Goal: Task Accomplishment & Management: Manage account settings

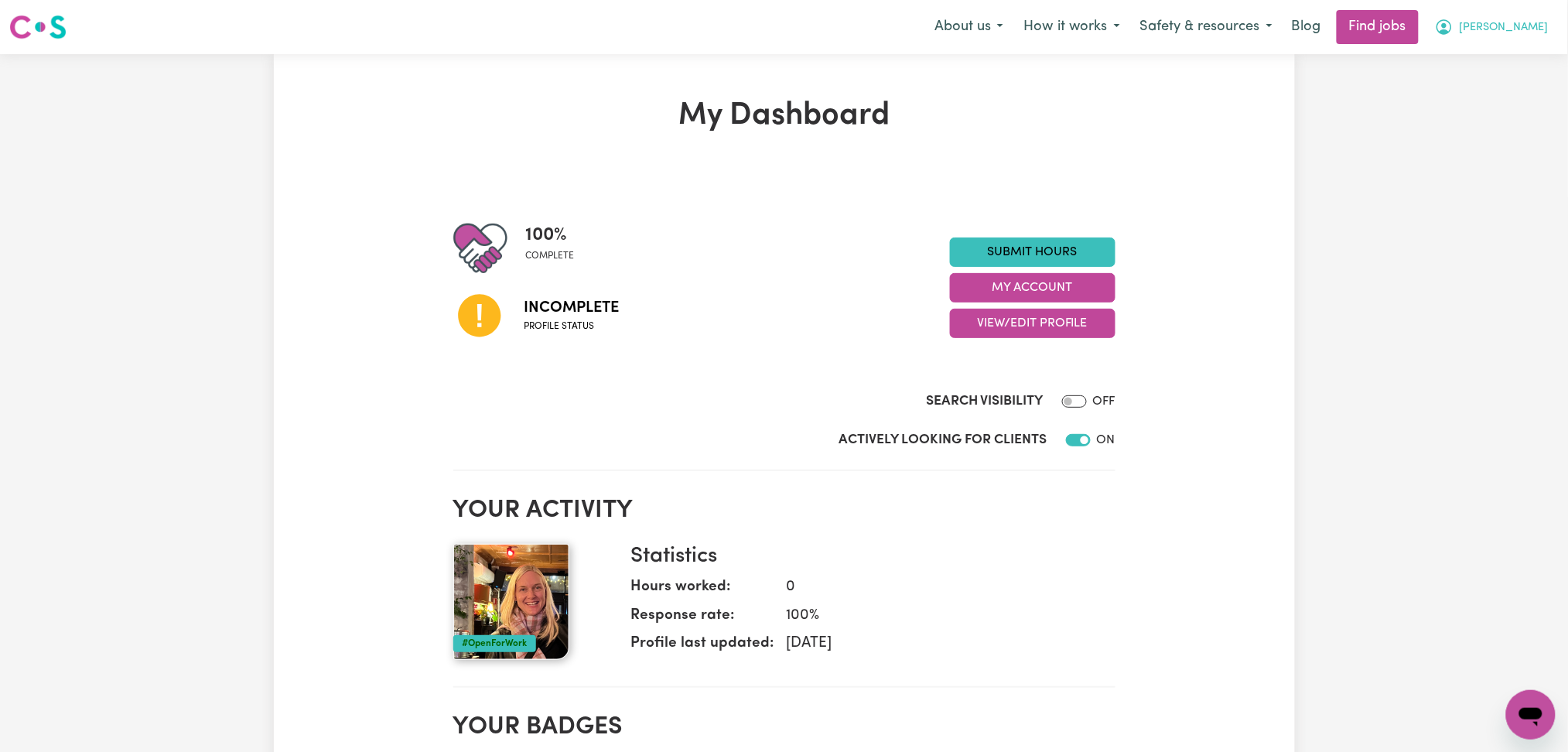
click at [1523, 31] on span "[PERSON_NAME]" at bounding box center [1504, 28] width 89 height 17
click at [1520, 117] on link "Logout" at bounding box center [1497, 118] width 122 height 29
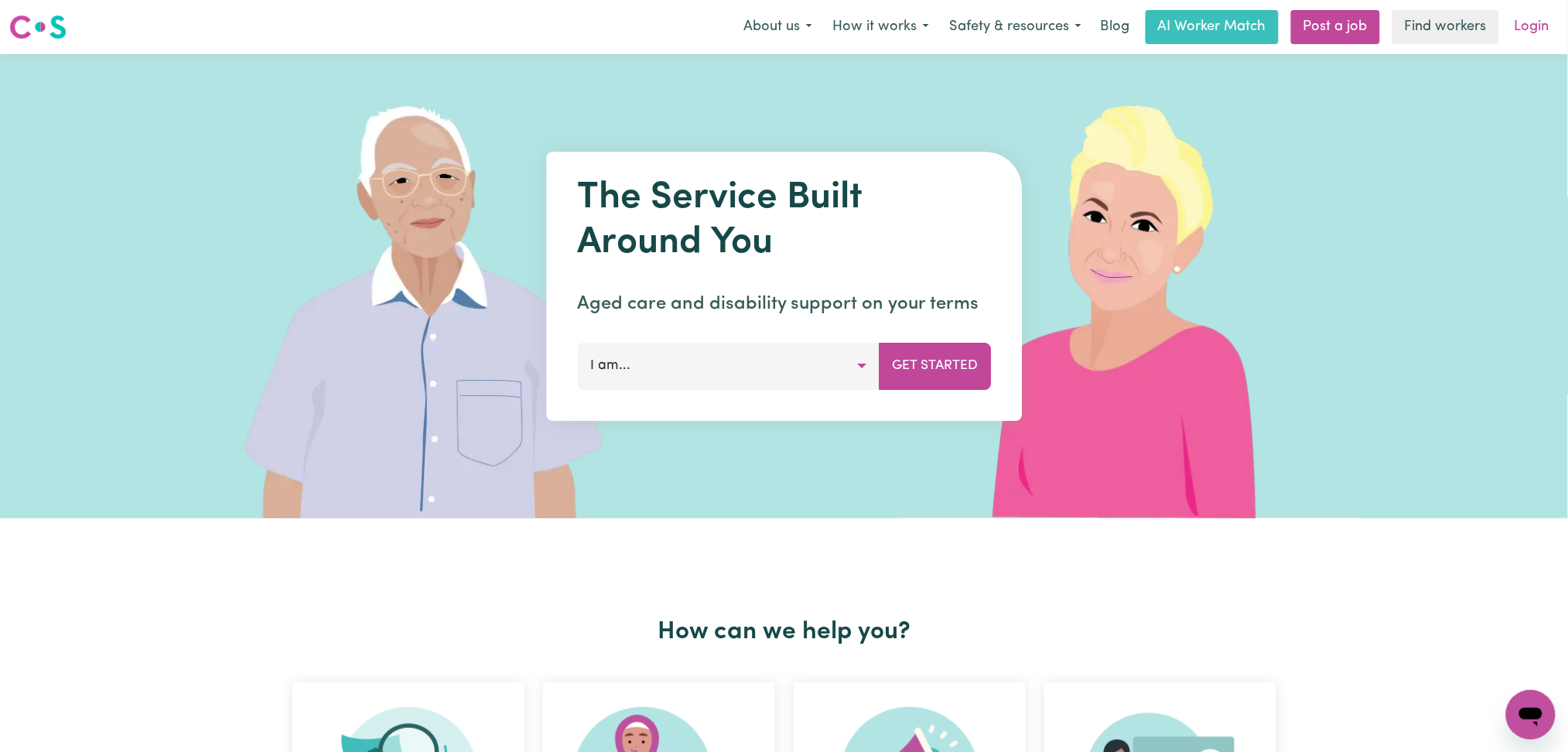
click at [1542, 33] on link "Login" at bounding box center [1532, 27] width 53 height 34
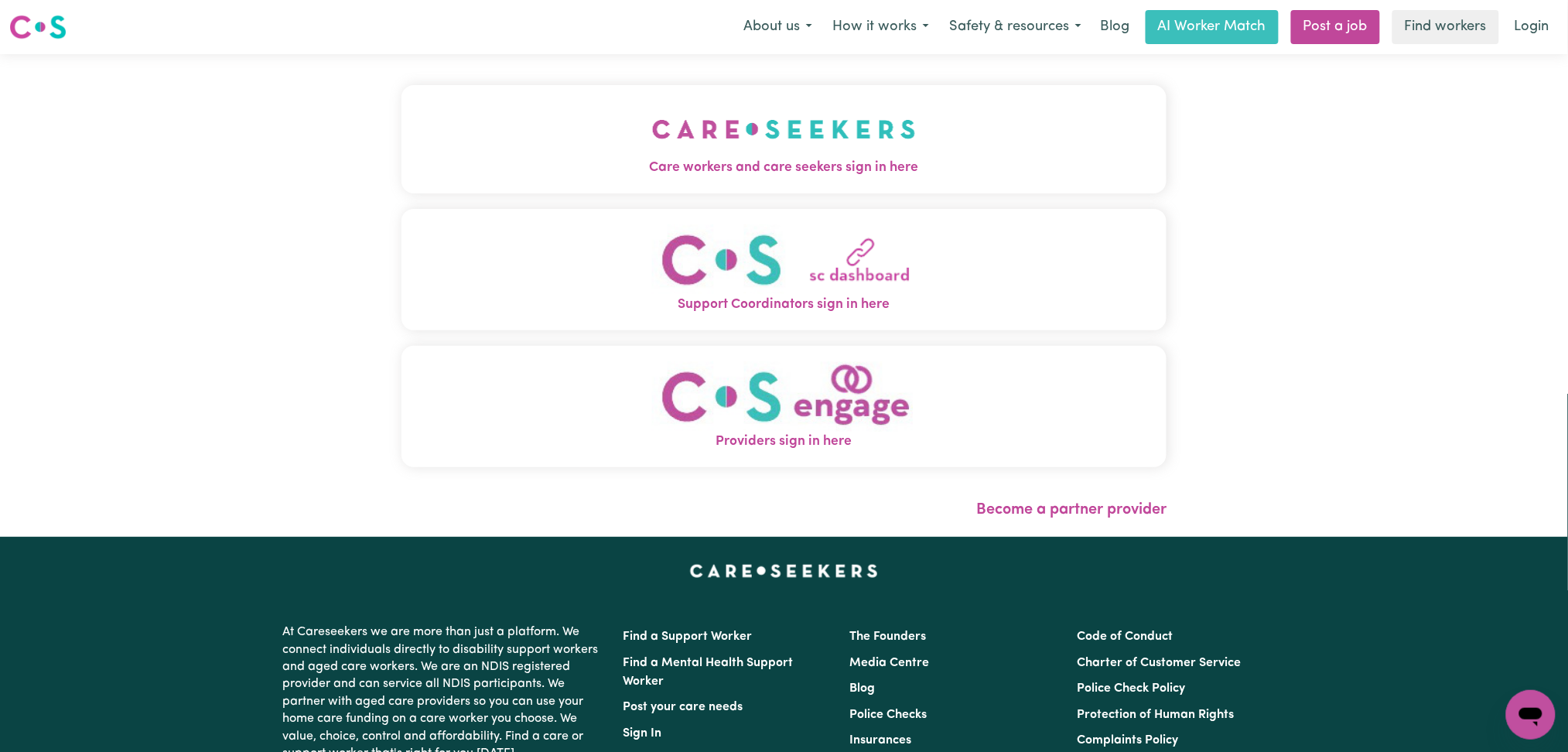
click at [451, 186] on button "Care workers and care seekers sign in here" at bounding box center [784, 140] width 766 height 109
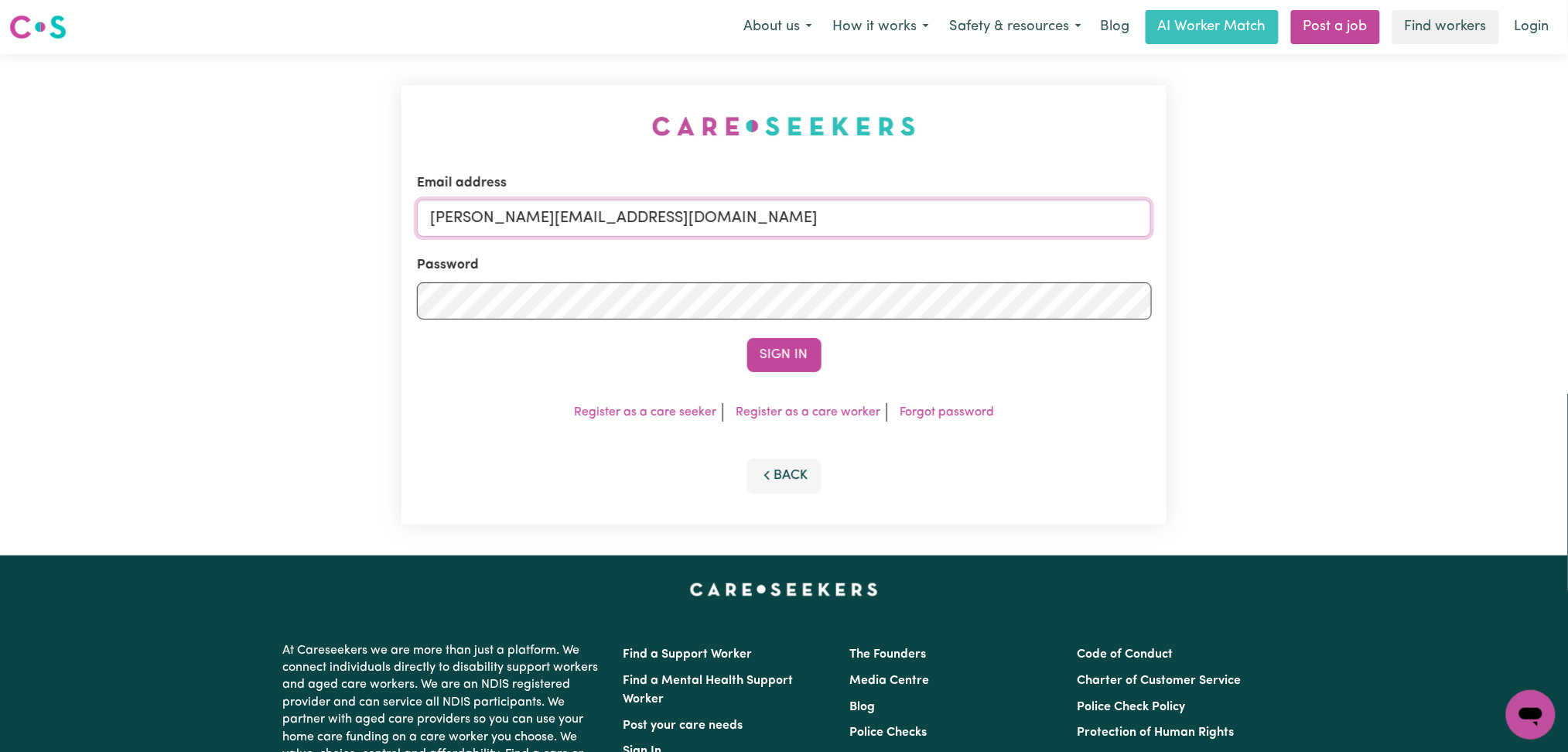
click at [539, 213] on input "[PERSON_NAME][EMAIL_ADDRESS][DOMAIN_NAME]" at bounding box center [785, 218] width 735 height 38
drag, startPoint x: 512, startPoint y: 215, endPoint x: 882, endPoint y: 234, distance: 370.5
click at [882, 234] on input "Superuser~[EMAIL_ADDRESS][DOMAIN_NAME]" at bounding box center [785, 218] width 735 height 38
type input "Superuser~[EMAIL_ADDRESS][DOMAIN_NAME]"
click at [766, 346] on button "Sign In" at bounding box center [784, 355] width 74 height 34
